Goal: Information Seeking & Learning: Learn about a topic

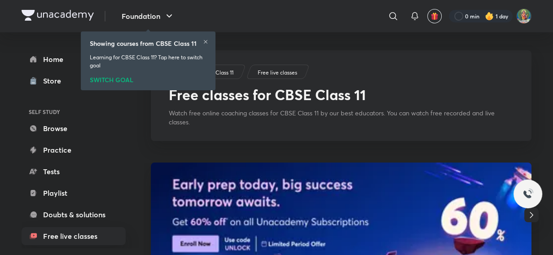
click at [108, 78] on div "SWITCH GOAL" at bounding box center [148, 78] width 117 height 10
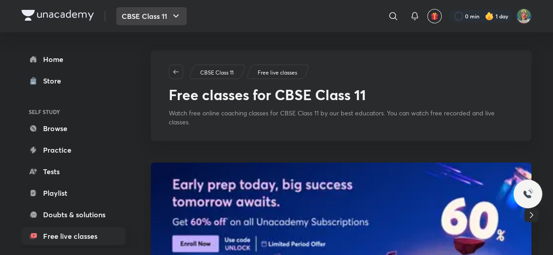
click at [169, 14] on button "CBSE Class 11" at bounding box center [151, 16] width 70 height 18
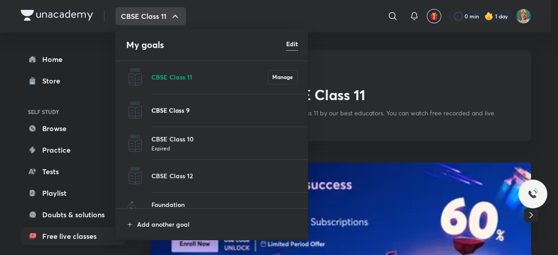
click at [175, 107] on p "CBSE Class 9" at bounding box center [224, 110] width 146 height 9
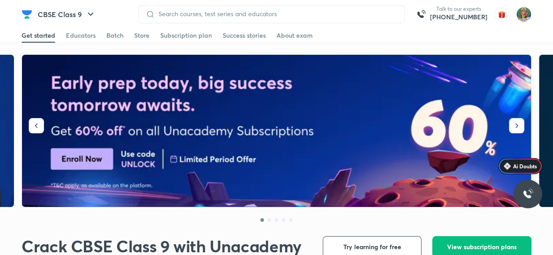
scroll to position [204, 0]
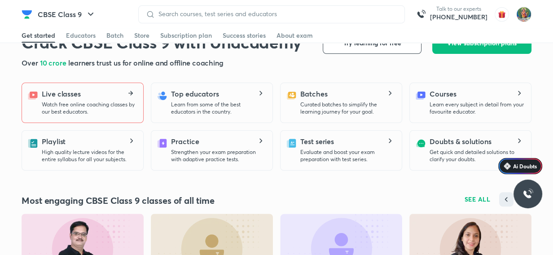
click at [103, 102] on p "Watch free online coaching classes by our best educators." at bounding box center [89, 108] width 94 height 14
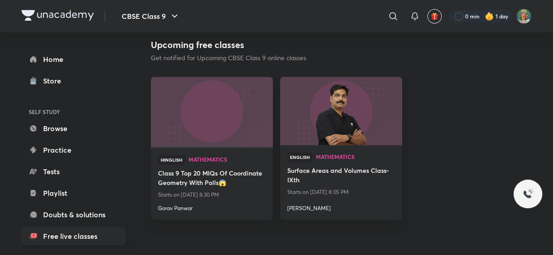
scroll to position [1020, 0]
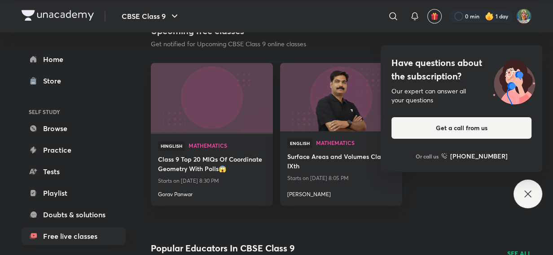
click at [519, 197] on div "Have questions about the subscription? Our expert can answer all your questions…" at bounding box center [528, 194] width 29 height 29
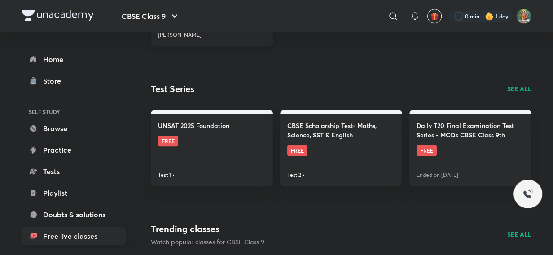
scroll to position [489, 0]
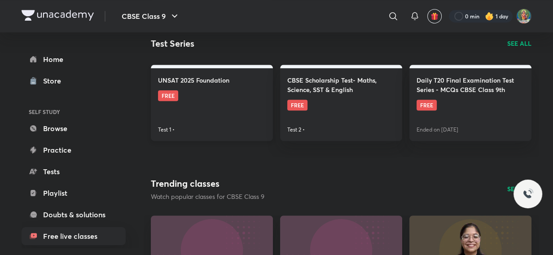
click at [202, 83] on h4 "UNSAT 2025 Foundation" at bounding box center [193, 79] width 71 height 9
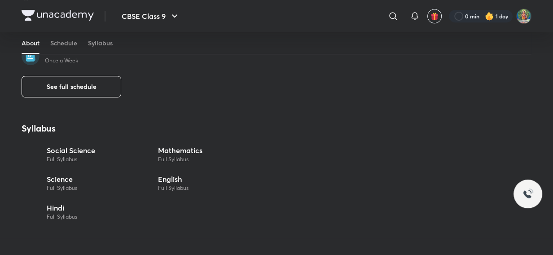
scroll to position [122, 0]
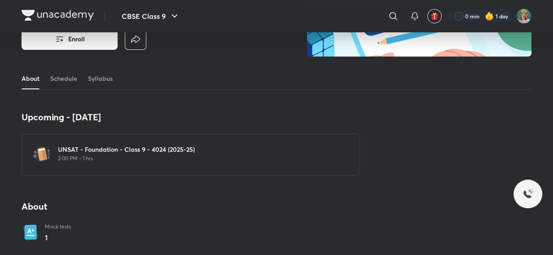
click at [146, 150] on h6 "UNSAT - Foundation - Class 9 - 4024 (2025-25)" at bounding box center [196, 149] width 277 height 9
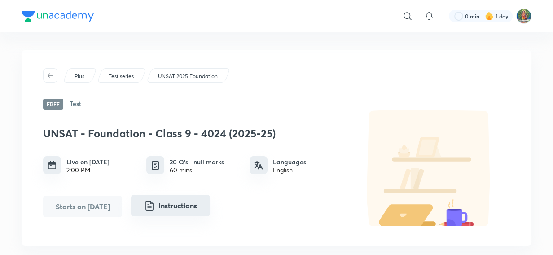
click at [189, 211] on button "Instructions" at bounding box center [170, 206] width 79 height 22
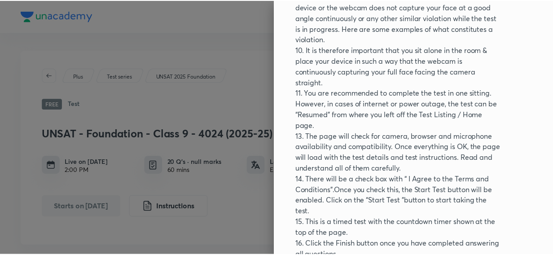
scroll to position [198, 0]
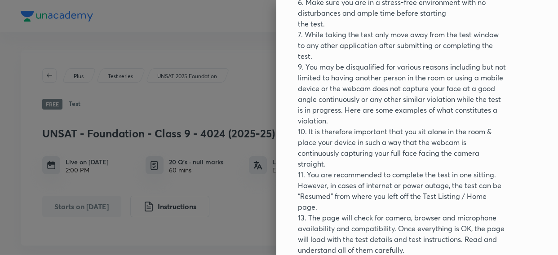
click at [183, 93] on div at bounding box center [279, 127] width 558 height 255
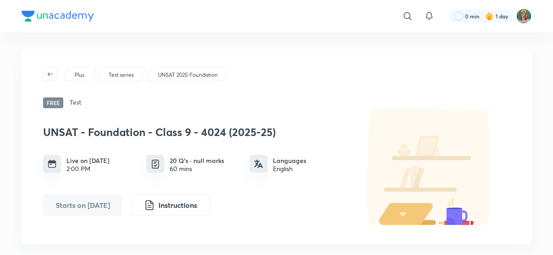
scroll to position [0, 0]
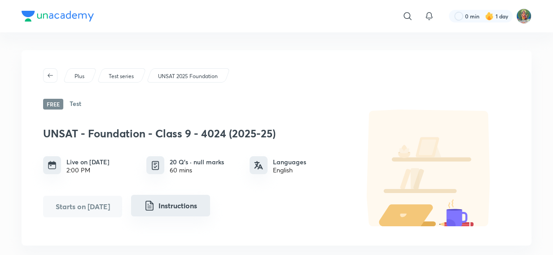
click at [179, 208] on button "Instructions" at bounding box center [170, 206] width 79 height 22
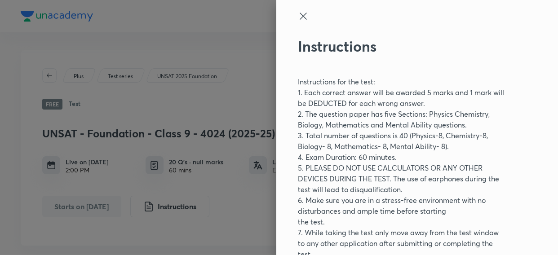
click at [298, 19] on icon at bounding box center [303, 16] width 11 height 11
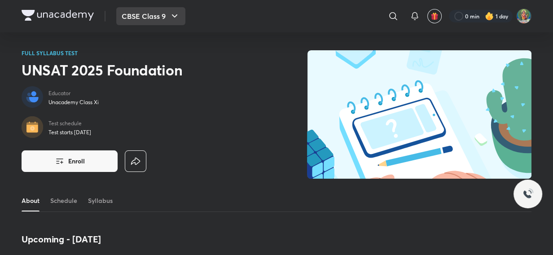
click at [153, 13] on button "CBSE Class 9" at bounding box center [150, 16] width 69 height 18
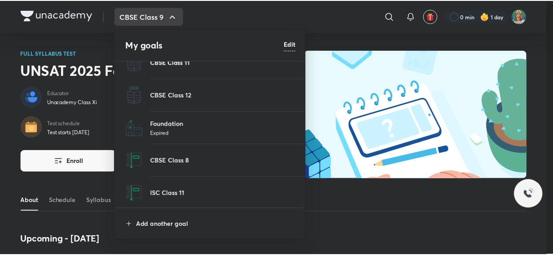
scroll to position [82, 0]
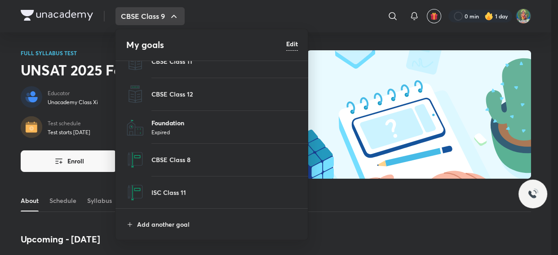
click at [178, 123] on p "Foundation" at bounding box center [224, 122] width 146 height 9
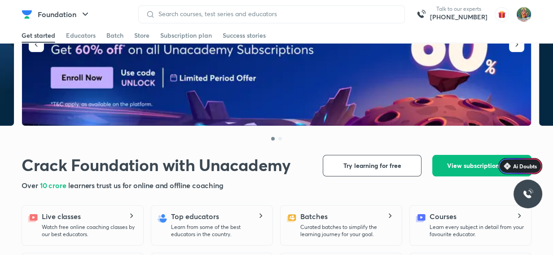
click at [112, 219] on div "Live classes Watch free online coaching classes by our best educators." at bounding box center [89, 224] width 94 height 27
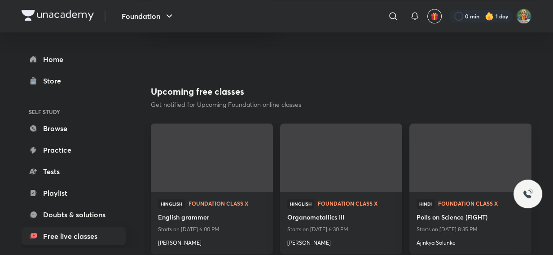
scroll to position [979, 0]
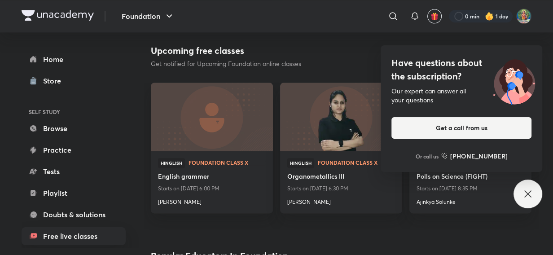
click at [528, 196] on icon at bounding box center [528, 194] width 11 height 11
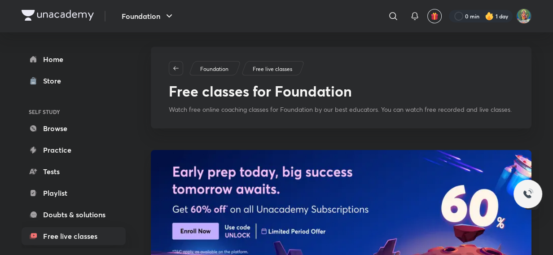
scroll to position [0, 0]
